Goal: Information Seeking & Learning: Learn about a topic

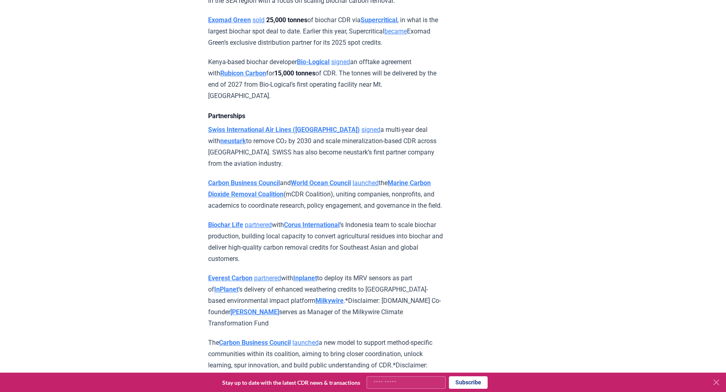
scroll to position [742, 0]
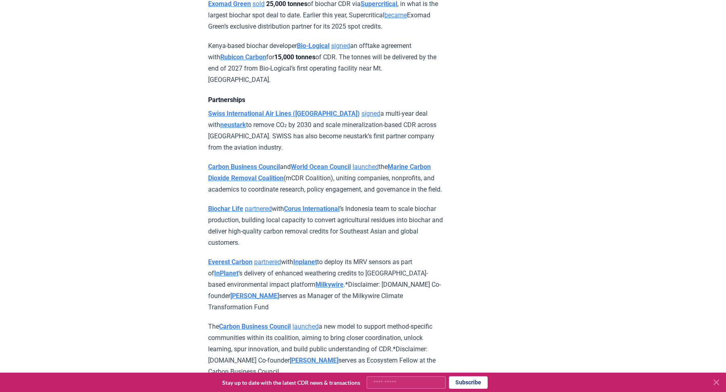
click at [325, 50] on strong "Bio-Logical" at bounding box center [313, 46] width 33 height 8
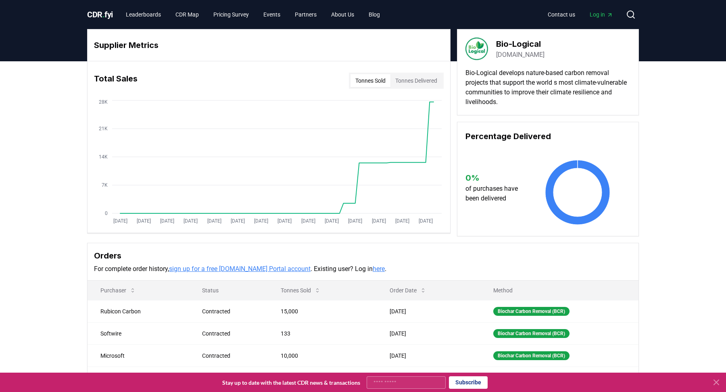
click at [504, 56] on link "bio-logical.green" at bounding box center [520, 55] width 48 height 10
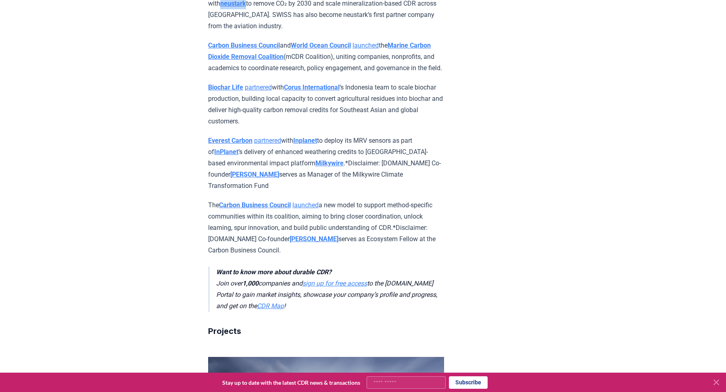
scroll to position [864, 0]
click at [255, 52] on strong "Marine Carbon Dioxide Removal Coalition" at bounding box center [319, 50] width 223 height 19
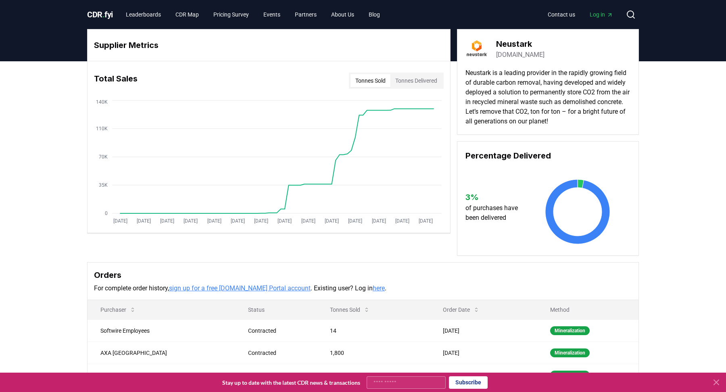
click at [520, 55] on link "neustark.com" at bounding box center [520, 55] width 48 height 10
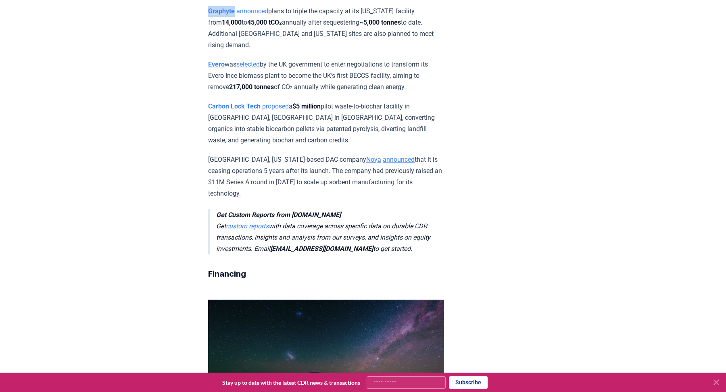
scroll to position [1560, 0]
click at [232, 102] on strong "Carbon Lock Tech" at bounding box center [234, 106] width 52 height 8
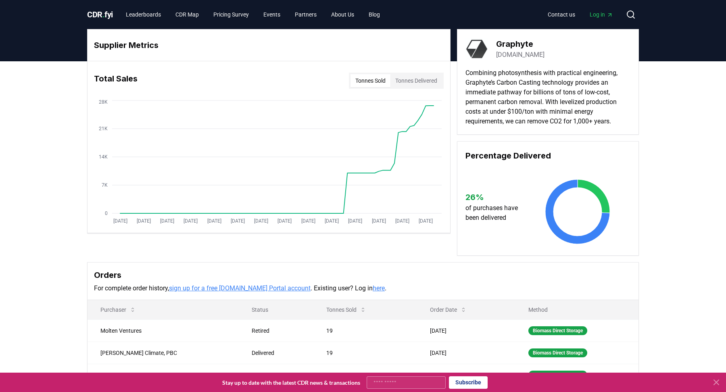
click at [522, 55] on link "[DOMAIN_NAME]" at bounding box center [520, 55] width 48 height 10
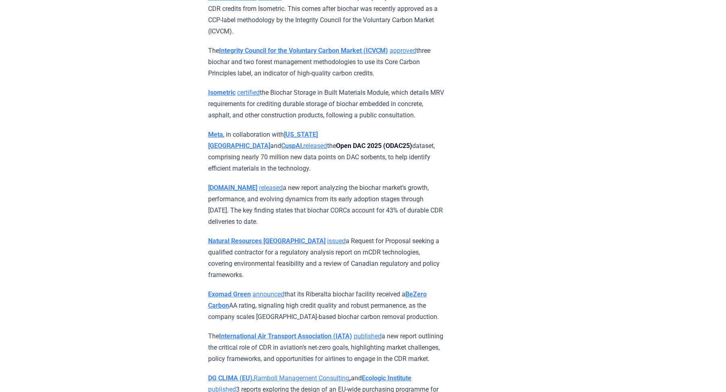
scroll to position [2920, 0]
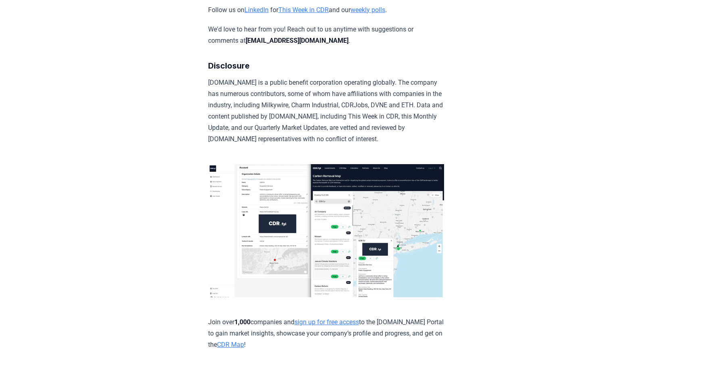
scroll to position [4373, 0]
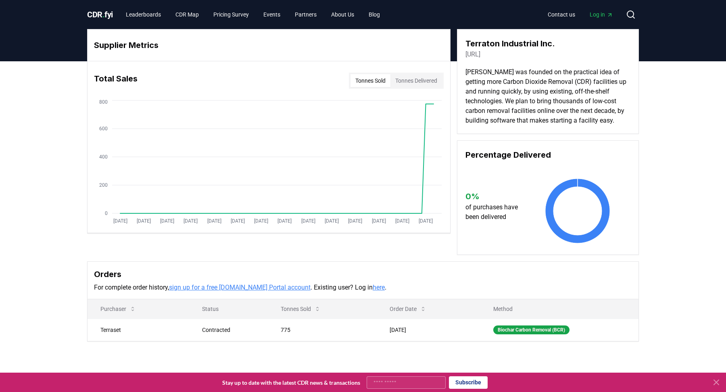
click at [480, 54] on link "[URL]" at bounding box center [473, 55] width 15 height 10
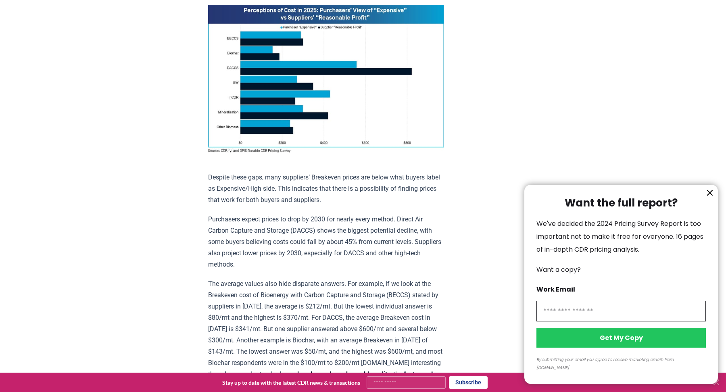
scroll to position [622, 0]
